Goal: Transaction & Acquisition: Download file/media

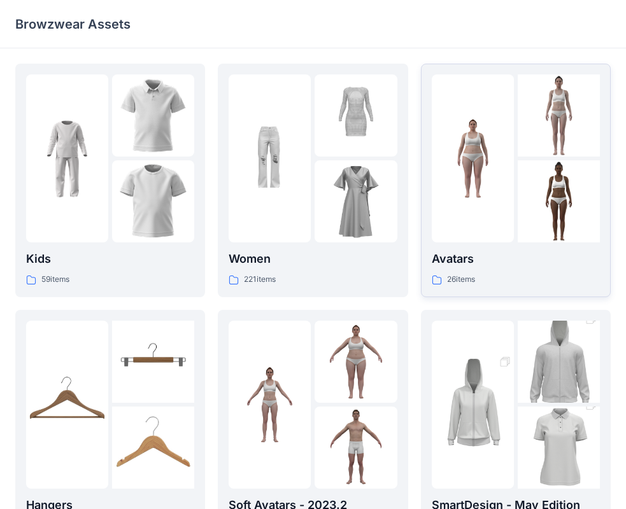
click at [536, 254] on p "Avatars" at bounding box center [516, 259] width 168 height 18
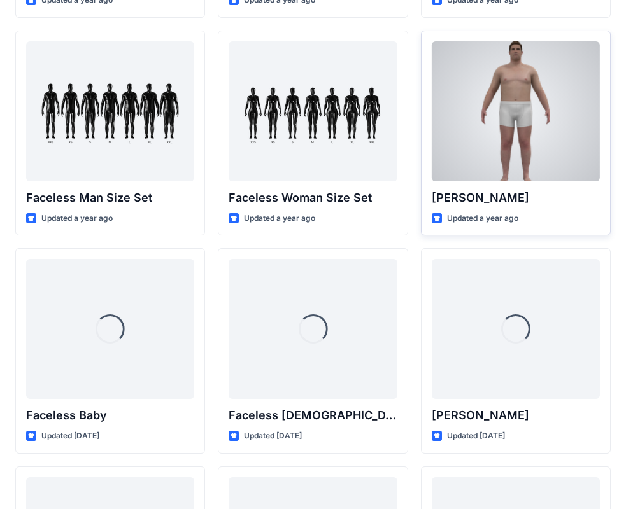
scroll to position [666, 0]
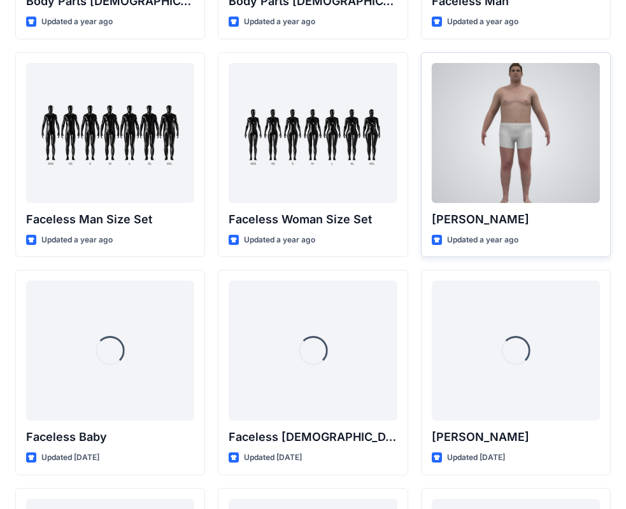
click at [518, 144] on div at bounding box center [516, 133] width 168 height 140
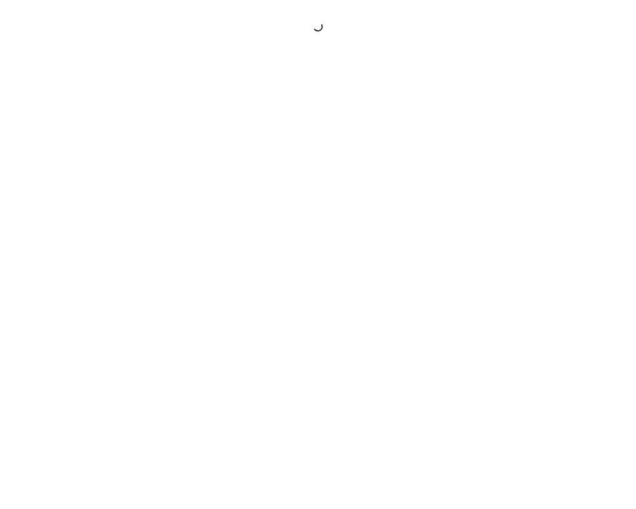
click at [518, 144] on div at bounding box center [318, 254] width 636 height 509
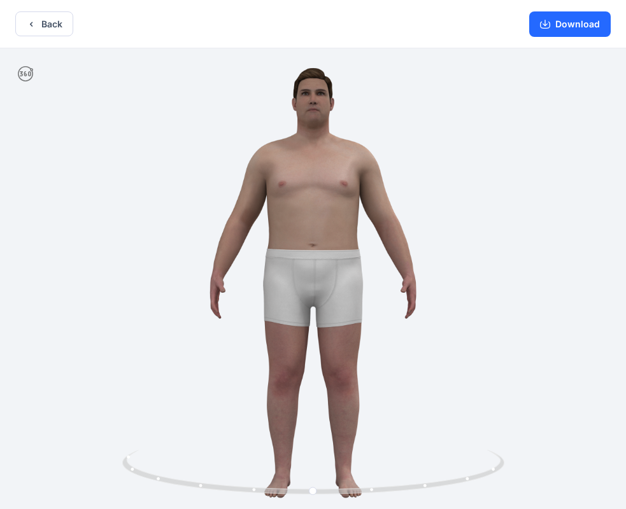
click at [570, 285] on div at bounding box center [313, 279] width 626 height 463
drag, startPoint x: 571, startPoint y: 267, endPoint x: 538, endPoint y: 298, distance: 45.5
click at [563, 271] on div at bounding box center [313, 279] width 626 height 463
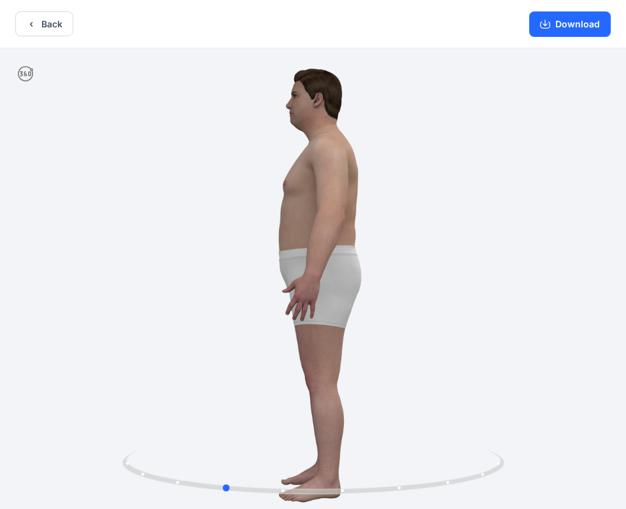
drag, startPoint x: 533, startPoint y: 269, endPoint x: 456, endPoint y: 286, distance: 79.4
click at [456, 286] on div at bounding box center [313, 279] width 626 height 463
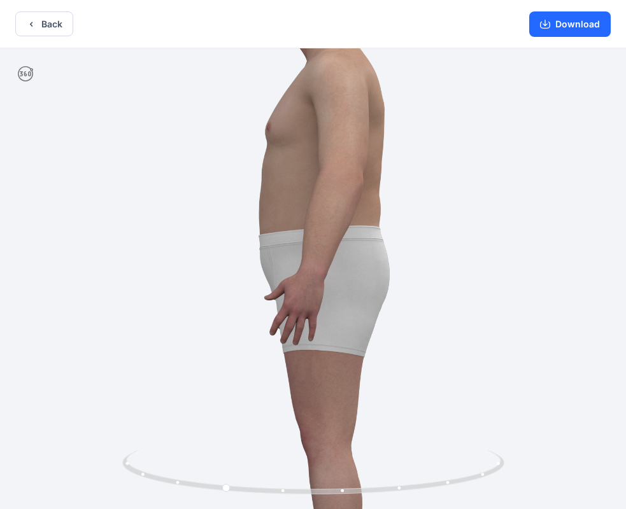
click at [514, 227] on img at bounding box center [313, 279] width 733 height 733
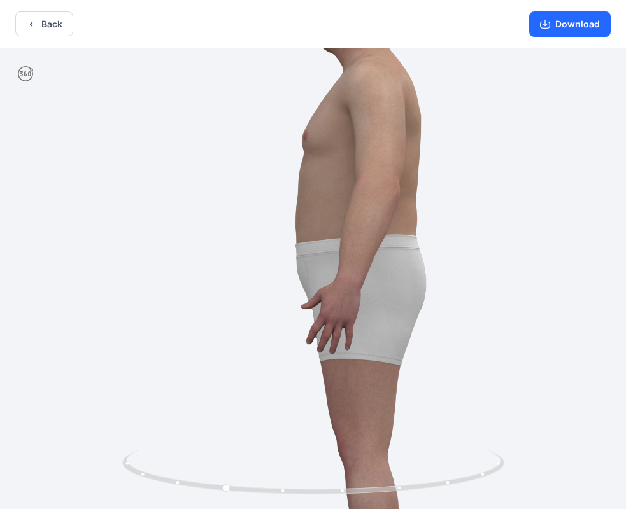
drag, startPoint x: 548, startPoint y: 214, endPoint x: 470, endPoint y: 223, distance: 78.8
click at [470, 223] on img at bounding box center [349, 288] width 733 height 733
drag, startPoint x: 139, startPoint y: 218, endPoint x: 177, endPoint y: 214, distance: 38.3
click at [177, 214] on img at bounding box center [349, 288] width 733 height 733
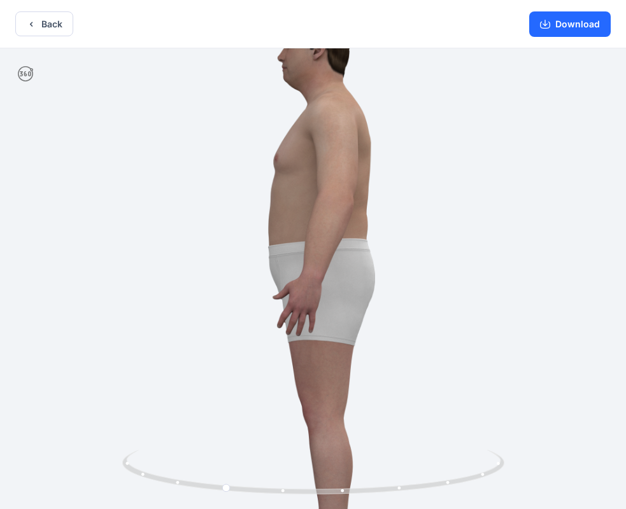
click at [130, 305] on img at bounding box center [312, 282] width 598 height 598
click at [50, 25] on button "Back" at bounding box center [44, 23] width 58 height 25
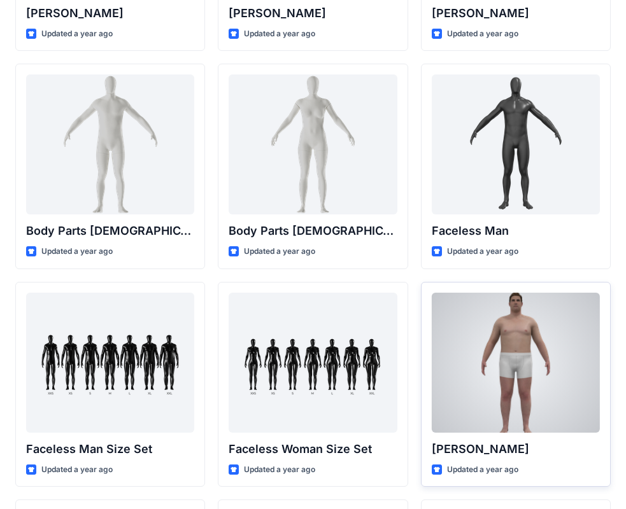
scroll to position [437, 0]
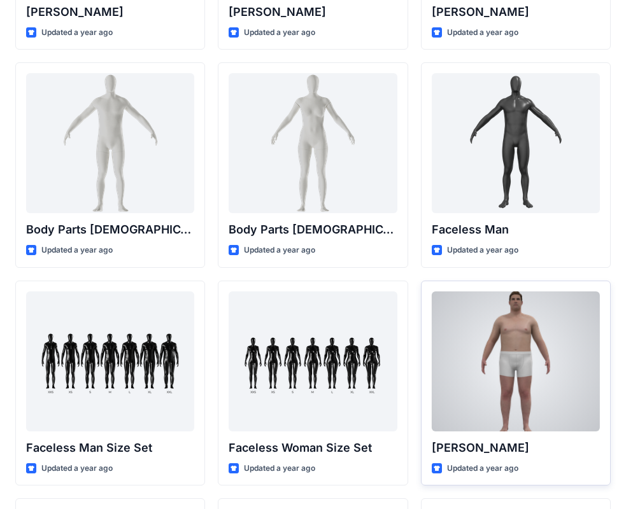
click at [523, 379] on div at bounding box center [516, 362] width 168 height 140
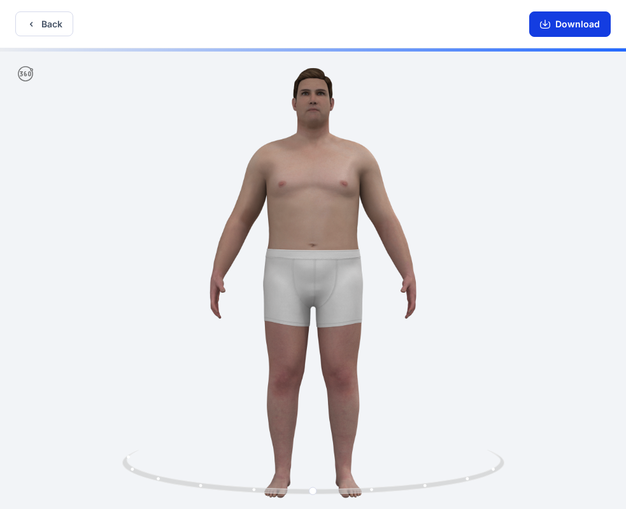
click at [577, 25] on button "Download" at bounding box center [569, 23] width 81 height 25
